Goal: Transaction & Acquisition: Register for event/course

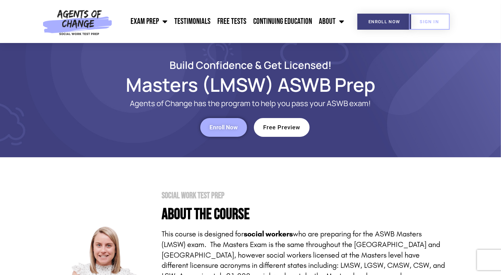
click at [380, 21] on span "Enroll Now" at bounding box center [384, 21] width 32 height 4
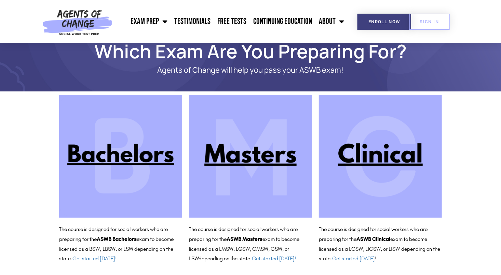
scroll to position [26, 0]
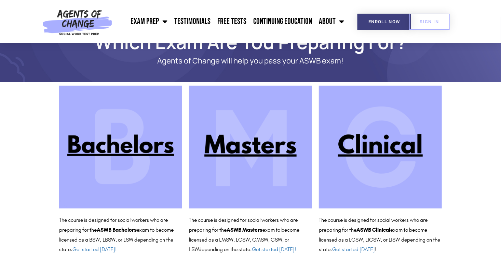
click at [283, 156] on img at bounding box center [250, 147] width 123 height 123
